Goal: Task Accomplishment & Management: Manage account settings

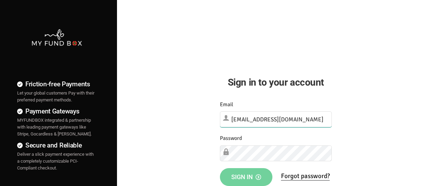
type input "[EMAIL_ADDRESS][DOMAIN_NAME]"
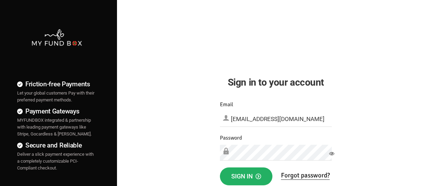
click at [246, 176] on span "Sign in" at bounding box center [247, 175] width 30 height 7
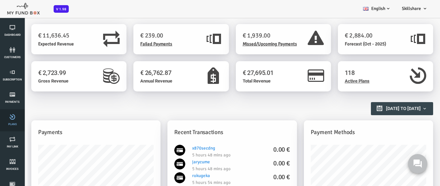
click at [12, 120] on link "Plans" at bounding box center [12, 120] width 21 height 22
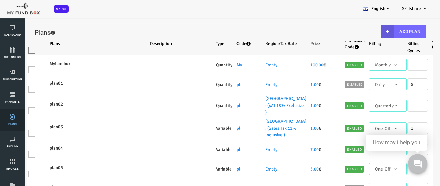
select select "100"
